Goal: Information Seeking & Learning: Learn about a topic

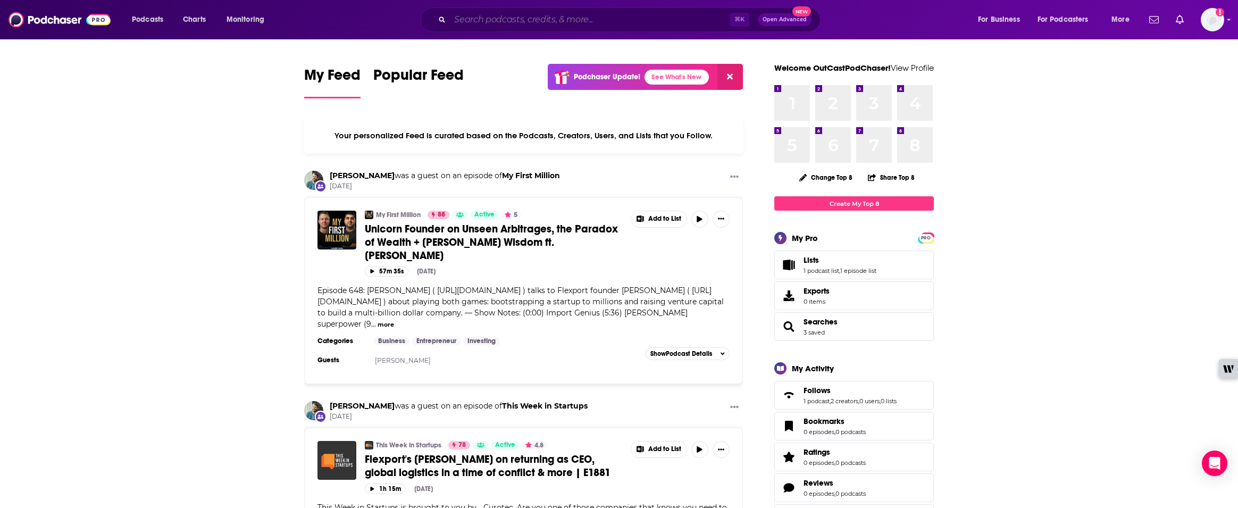
click at [507, 24] on input "Search podcasts, credits, & more..." at bounding box center [590, 19] width 280 height 17
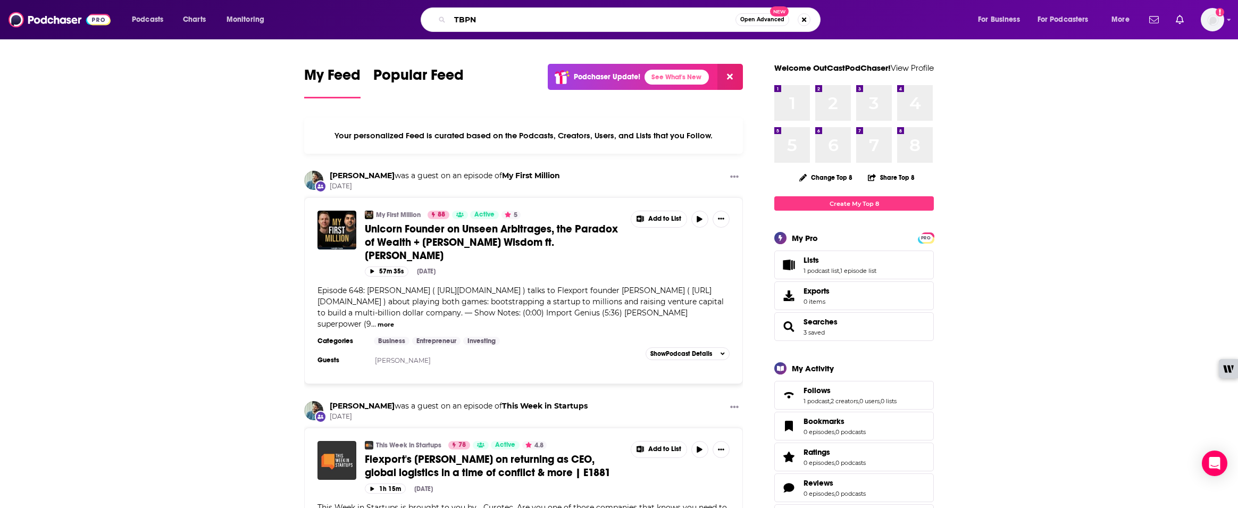
type input "TBPN"
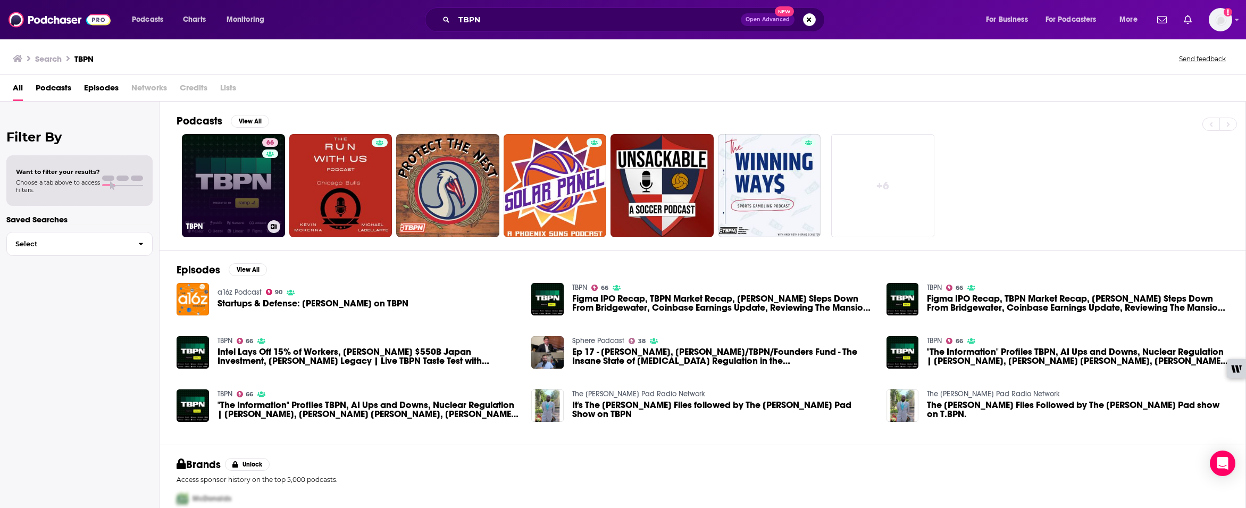
click at [238, 177] on link "66 TBPN" at bounding box center [233, 185] width 103 height 103
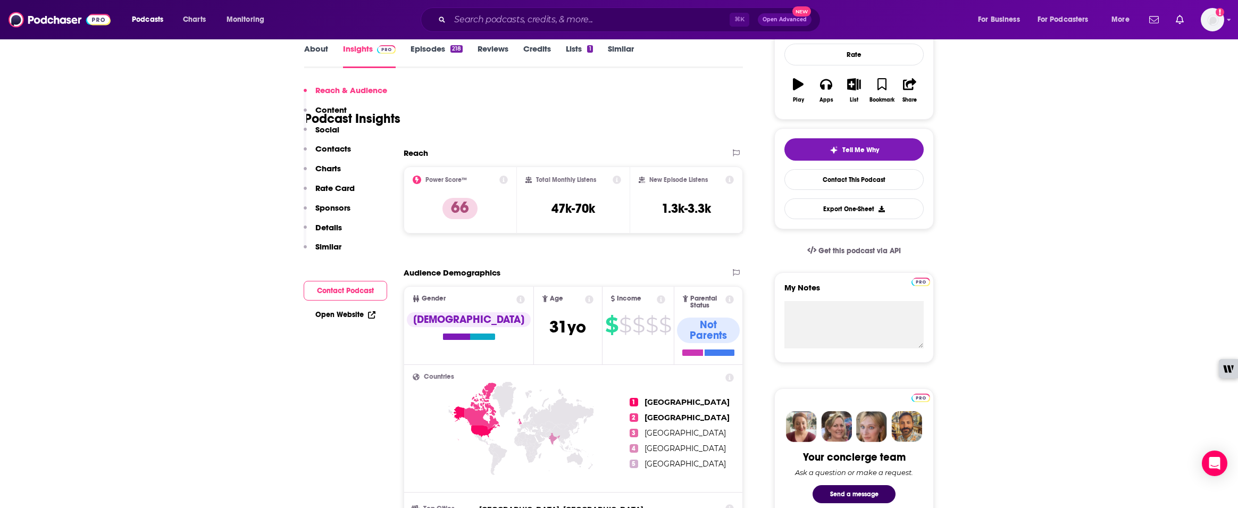
scroll to position [34, 0]
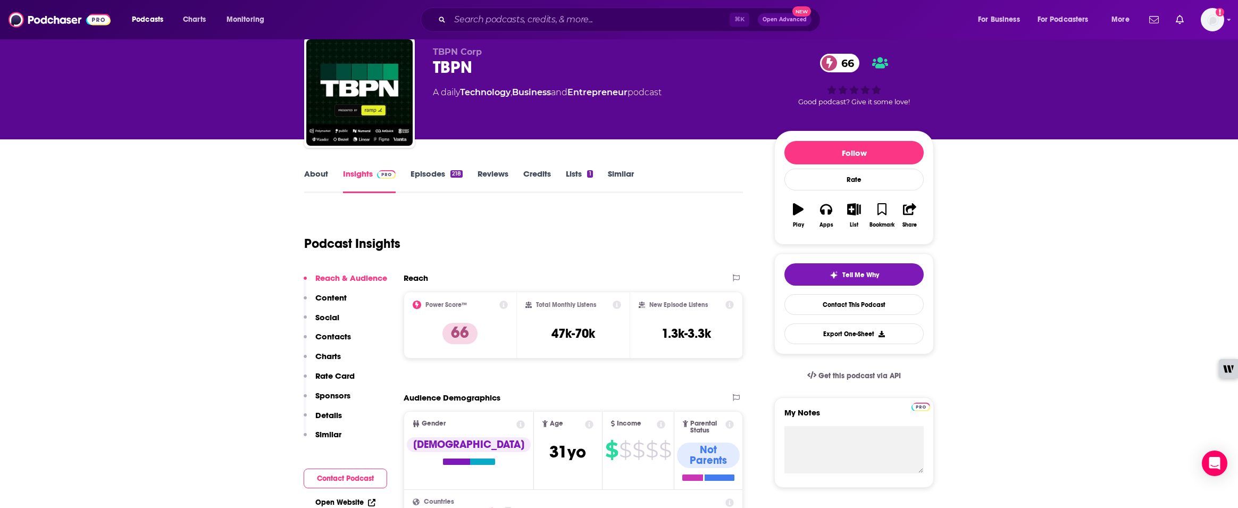
click at [326, 175] on link "About" at bounding box center [316, 181] width 24 height 24
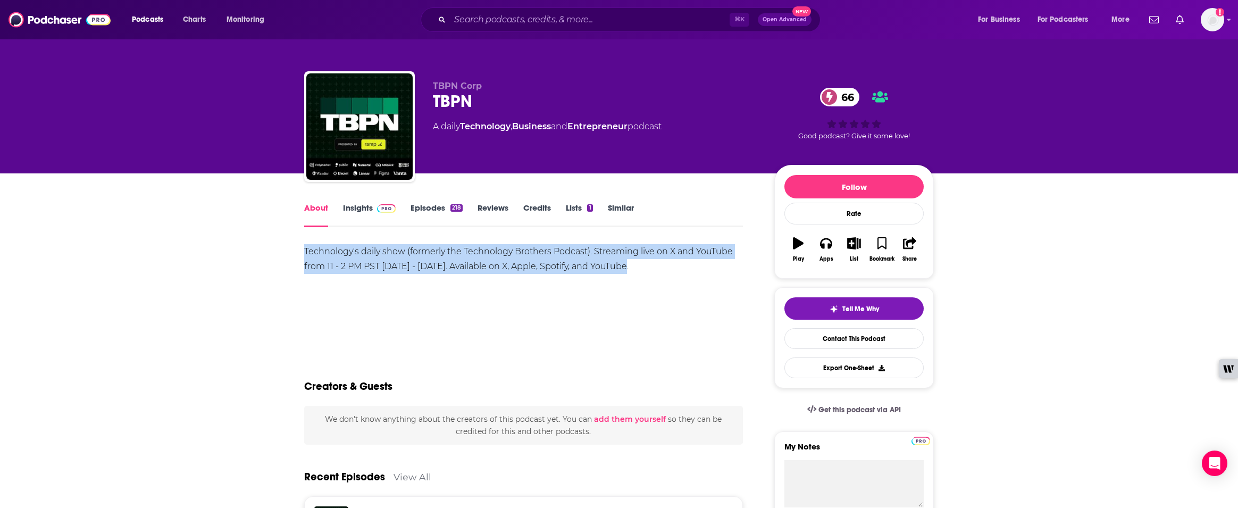
drag, startPoint x: 303, startPoint y: 254, endPoint x: 632, endPoint y: 268, distance: 329.5
click at [416, 207] on link "Episodes 218" at bounding box center [437, 215] width 52 height 24
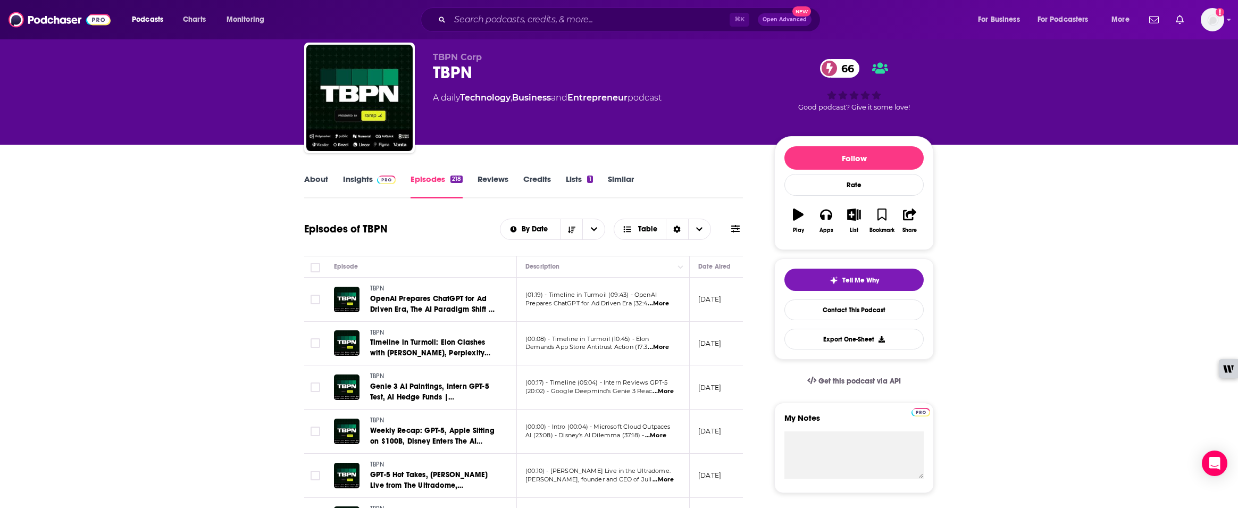
scroll to position [180, 0]
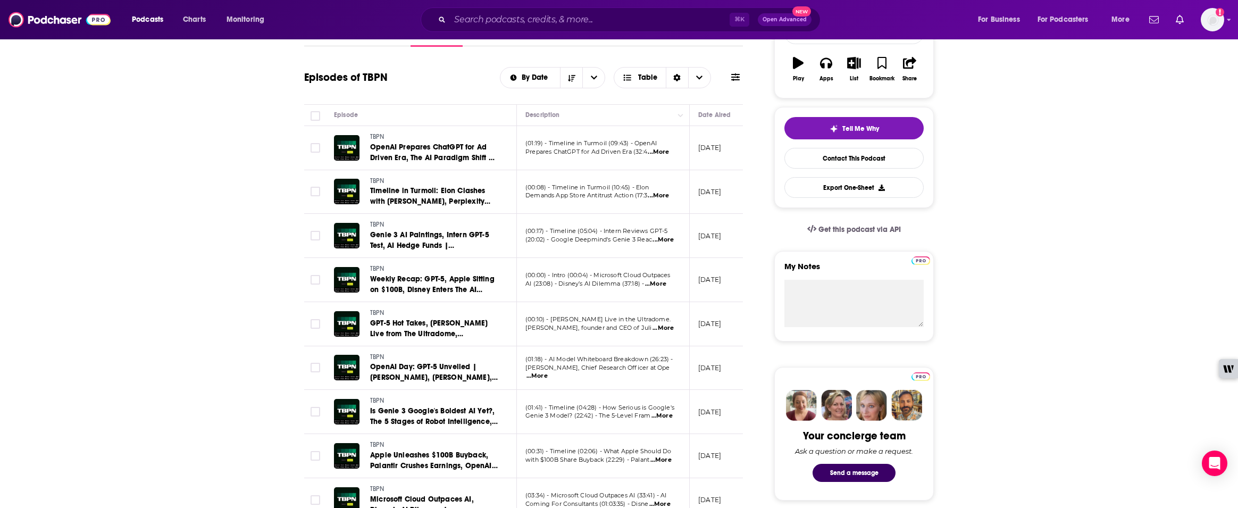
click at [667, 153] on span "...More" at bounding box center [658, 152] width 21 height 9
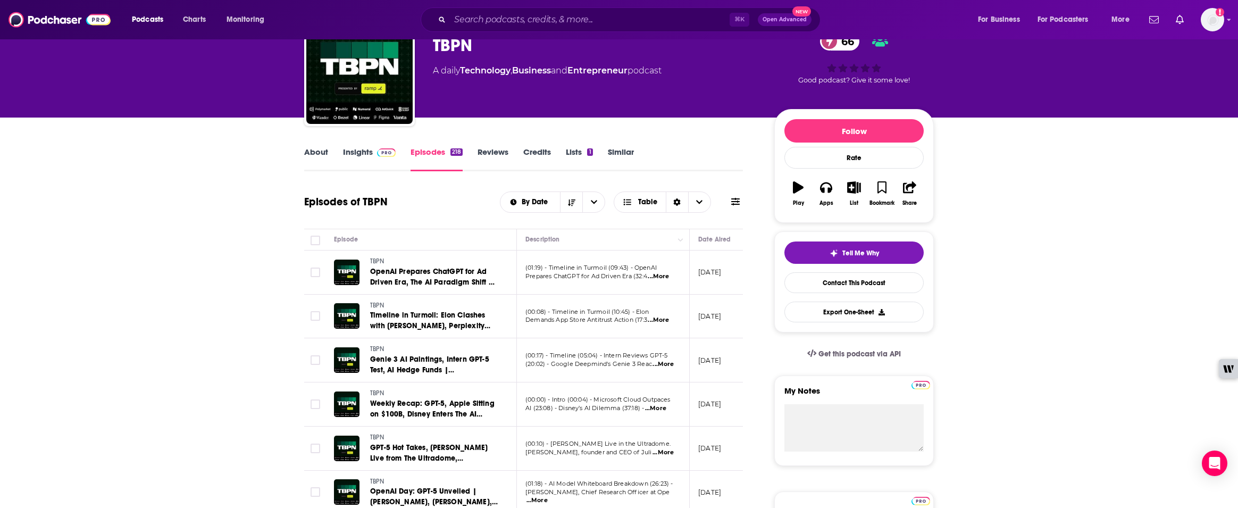
scroll to position [0, 0]
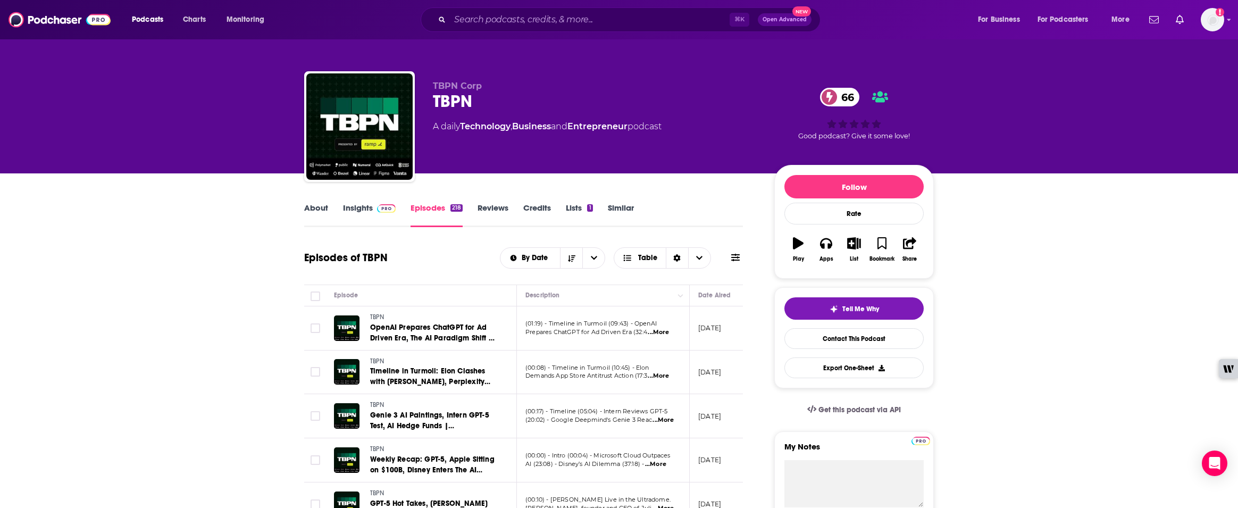
click at [356, 210] on link "Insights" at bounding box center [369, 215] width 53 height 24
